Goal: Task Accomplishment & Management: Complete application form

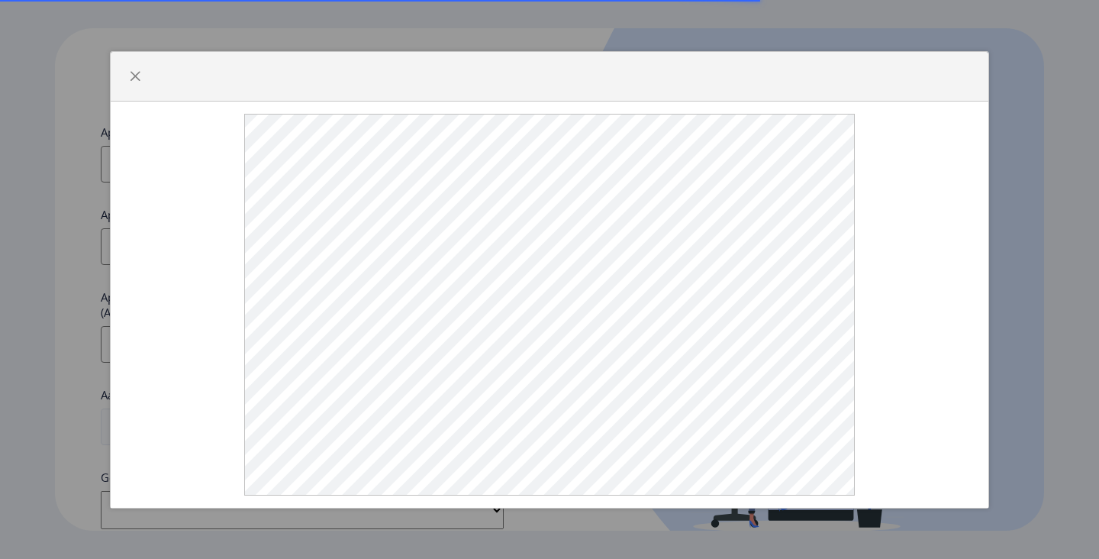
select select
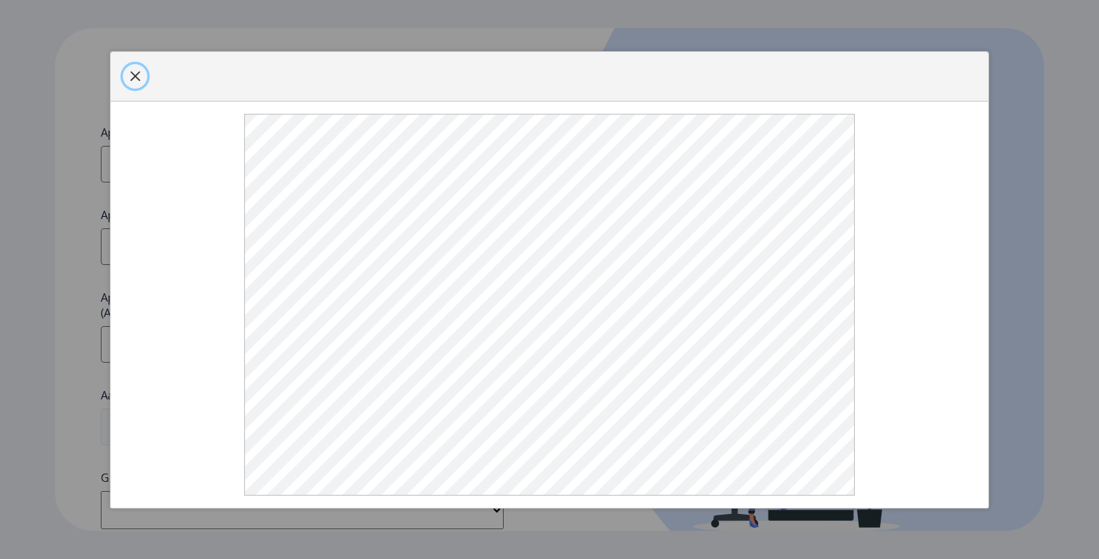
click at [137, 89] on button "button" at bounding box center [135, 76] width 24 height 24
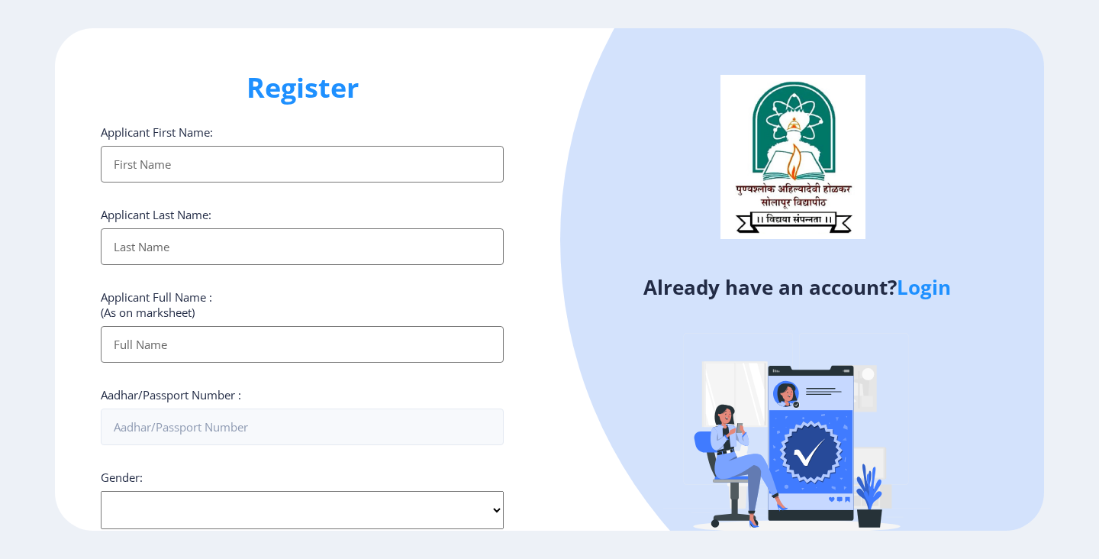
click at [192, 161] on input "Applicant First Name:" at bounding box center [302, 164] width 403 height 37
type input "Pankaj"
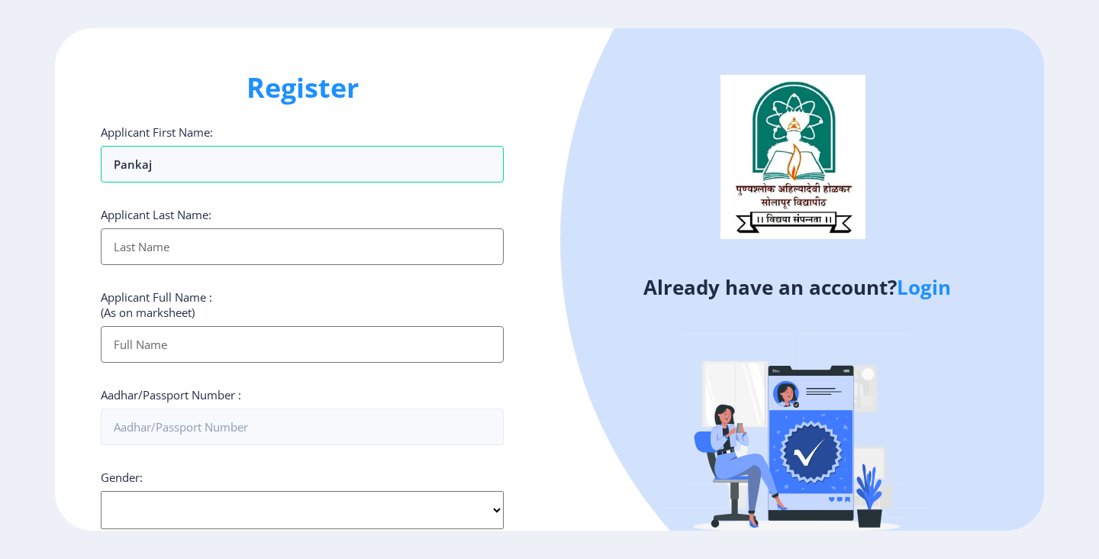
click at [210, 240] on input "Applicant First Name:" at bounding box center [302, 246] width 403 height 37
type input "Yargal"
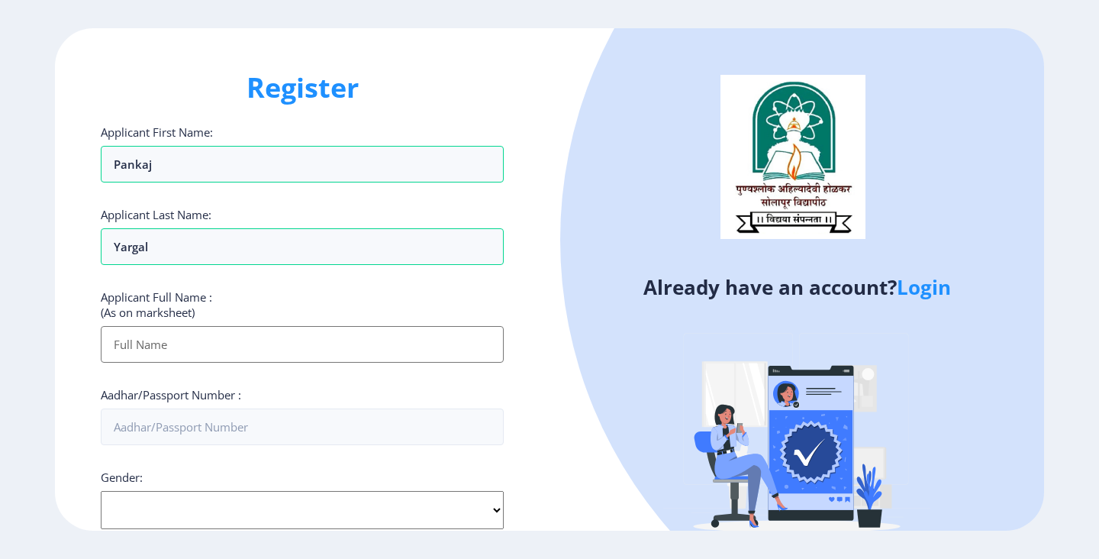
click at [216, 350] on input "Applicant First Name:" at bounding box center [302, 344] width 403 height 37
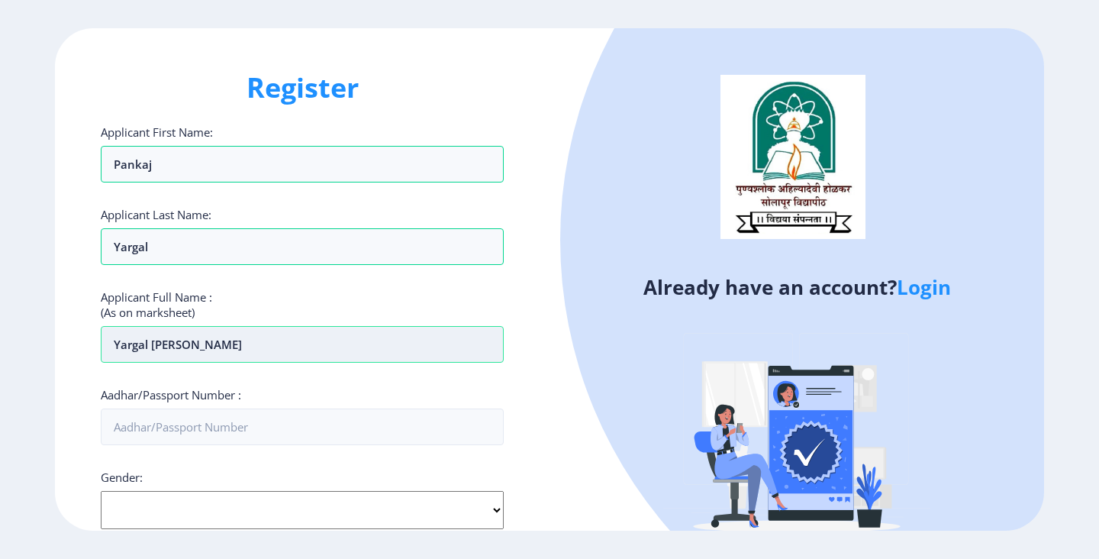
scroll to position [127, 0]
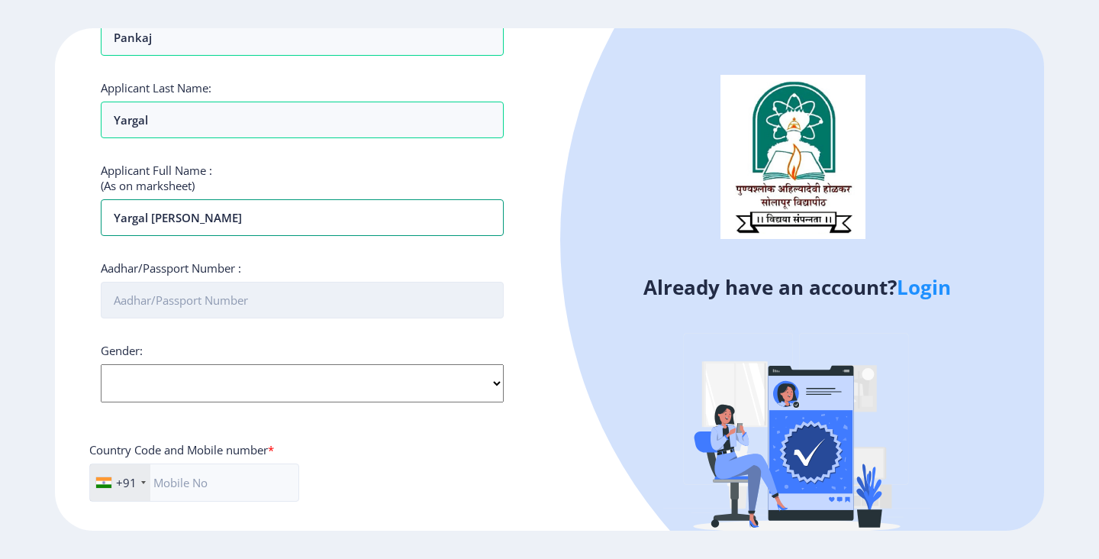
type input "Yargal [PERSON_NAME]"
click at [194, 302] on input "Aadhar/Passport Number :" at bounding box center [302, 300] width 403 height 37
type input "647035691948"
click at [208, 395] on select "Select Gender [DEMOGRAPHIC_DATA] [DEMOGRAPHIC_DATA] Other" at bounding box center [302, 383] width 403 height 38
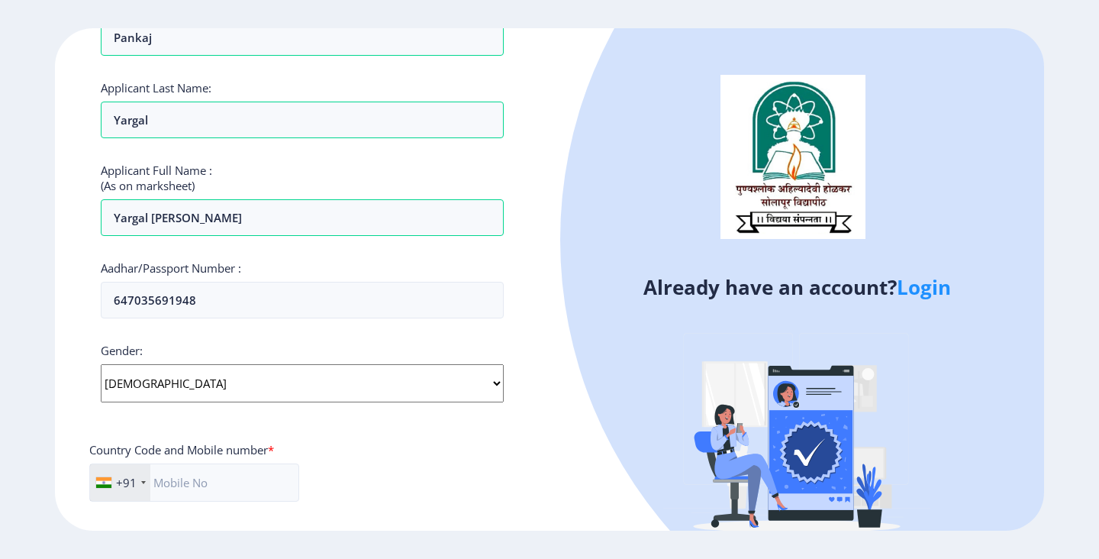
click at [214, 393] on select "Select Gender [DEMOGRAPHIC_DATA] [DEMOGRAPHIC_DATA] Other" at bounding box center [302, 383] width 403 height 38
select select "[DEMOGRAPHIC_DATA]"
click at [206, 489] on input "text" at bounding box center [194, 482] width 210 height 38
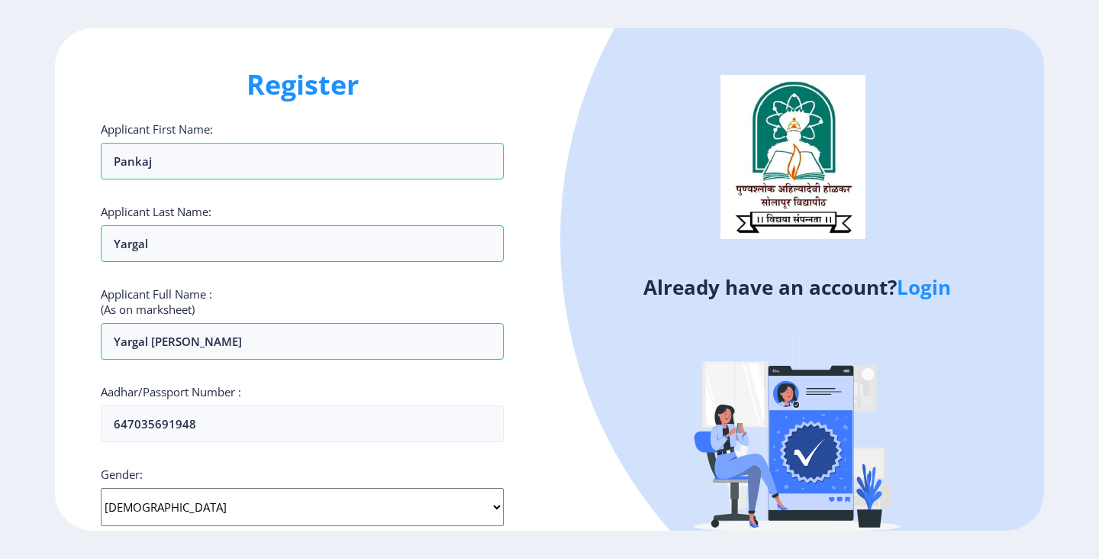
scroll to position [0, 0]
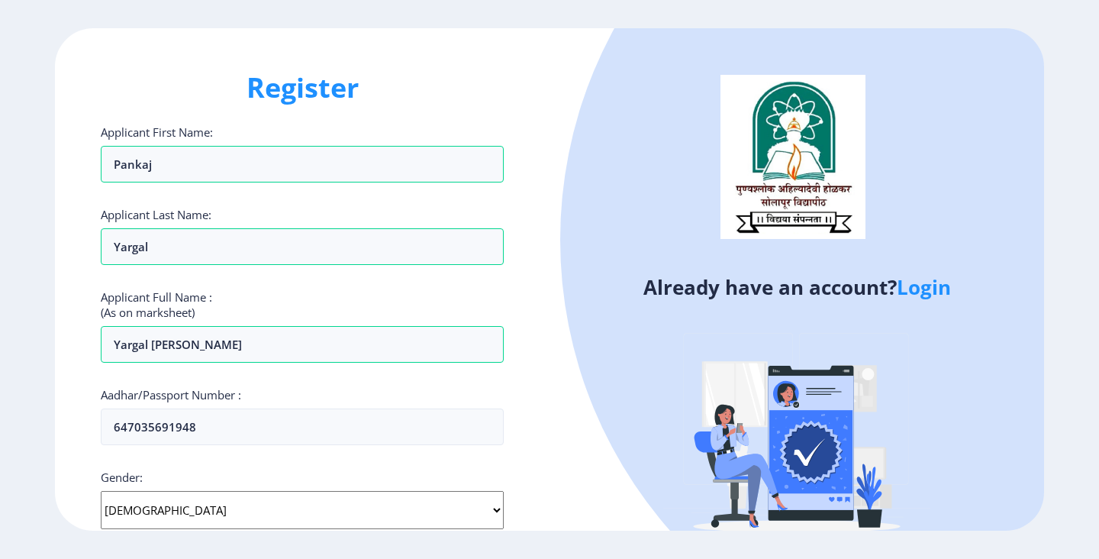
type input "7721953373"
